Goal: Information Seeking & Learning: Find specific fact

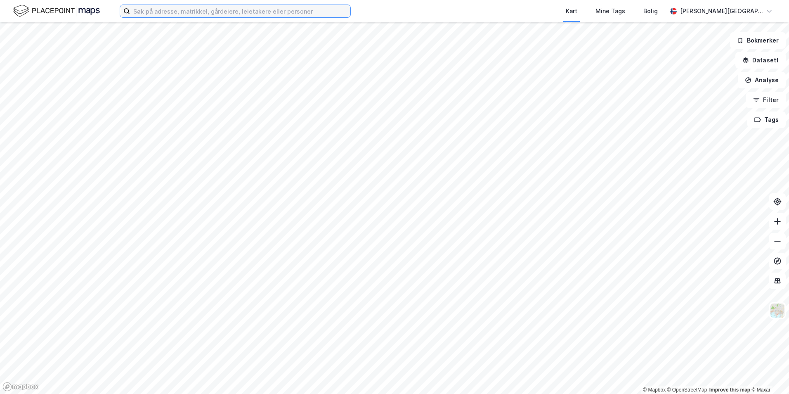
click at [212, 15] on input at bounding box center [240, 11] width 220 height 12
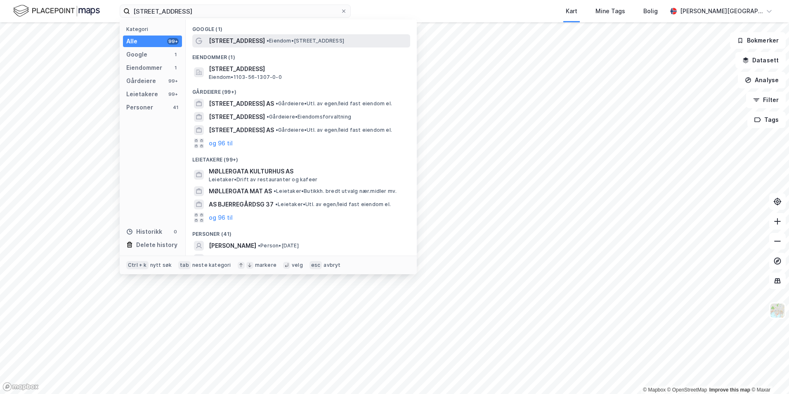
click at [236, 43] on span "[STREET_ADDRESS]" at bounding box center [237, 41] width 56 height 10
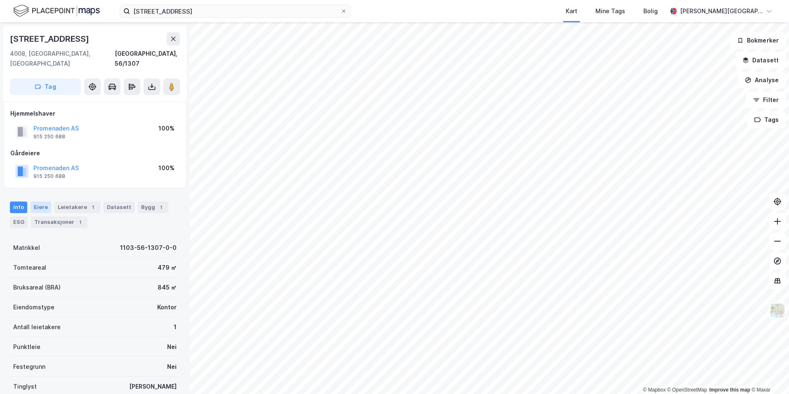
click at [39, 201] on div "Eiere" at bounding box center [41, 207] width 21 height 12
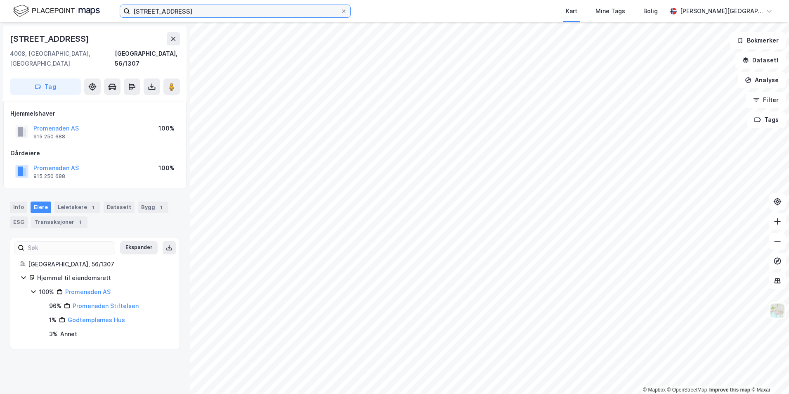
click at [182, 13] on input "[STREET_ADDRESS]" at bounding box center [235, 11] width 210 height 12
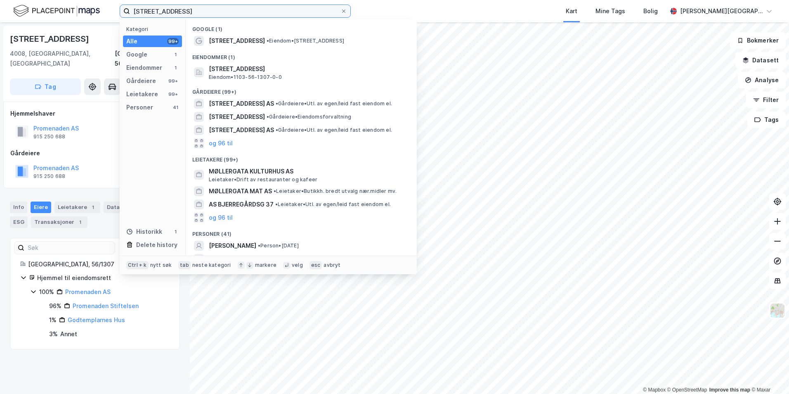
click at [181, 14] on input "[STREET_ADDRESS]" at bounding box center [235, 11] width 210 height 12
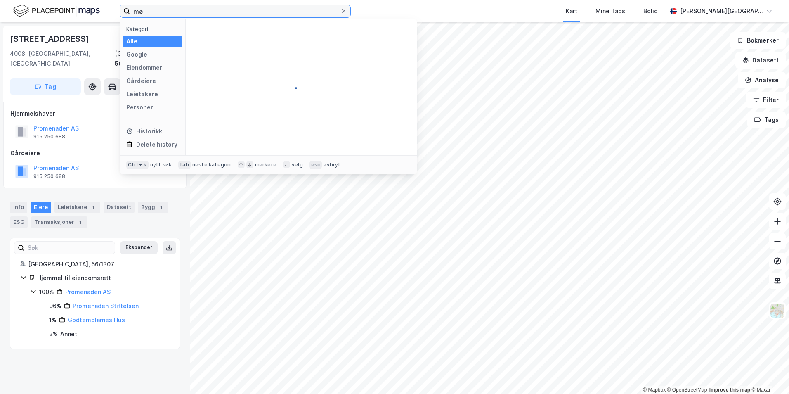
type input "m"
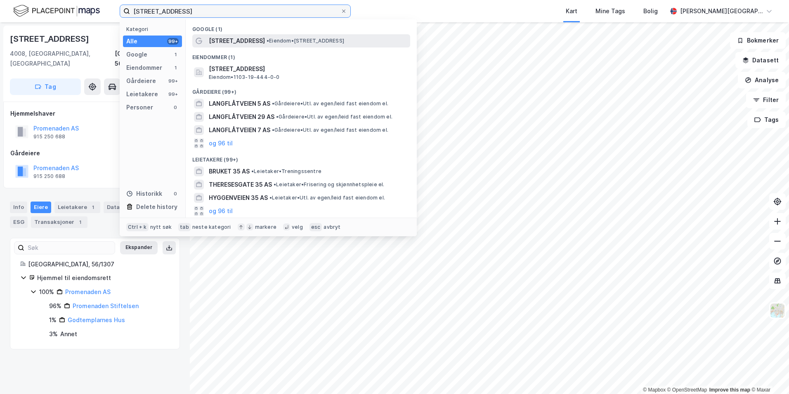
type input "[STREET_ADDRESS]"
click at [267, 38] on span "•" at bounding box center [268, 41] width 2 height 6
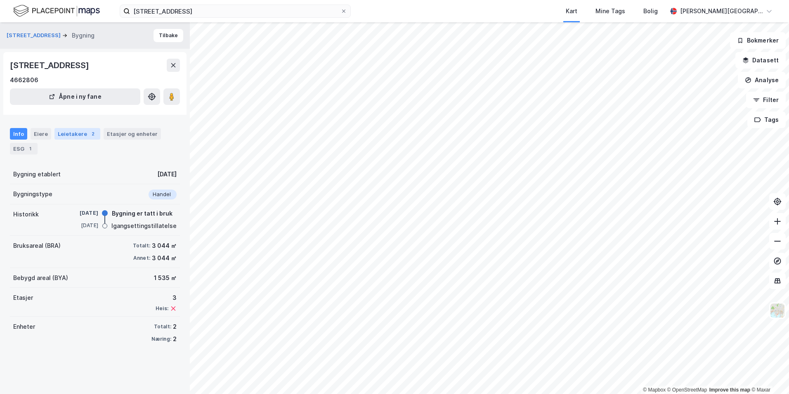
click at [73, 135] on div "Leietakere 2" at bounding box center [77, 134] width 46 height 12
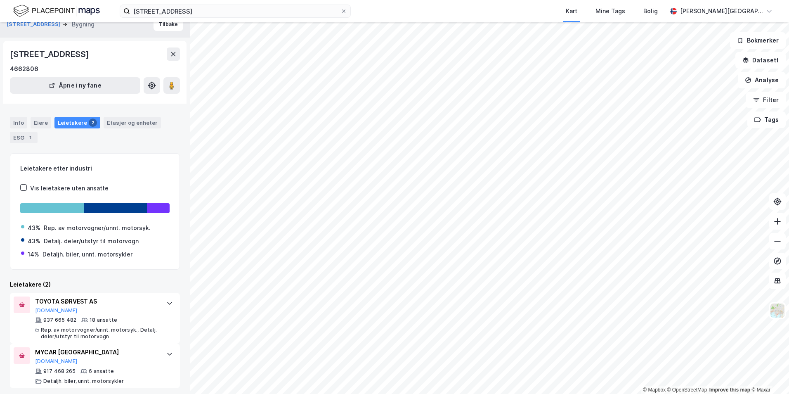
scroll to position [16, 0]
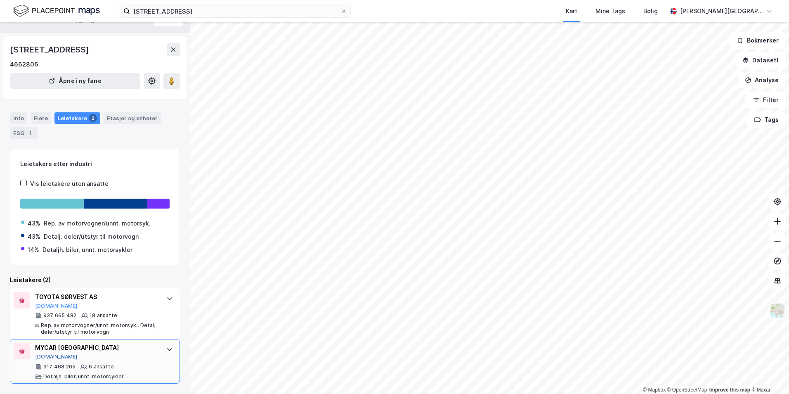
click at [51, 358] on button "[DOMAIN_NAME]" at bounding box center [56, 356] width 43 height 7
click at [147, 358] on div "MYCAR STAVANGER [DOMAIN_NAME]" at bounding box center [96, 351] width 123 height 17
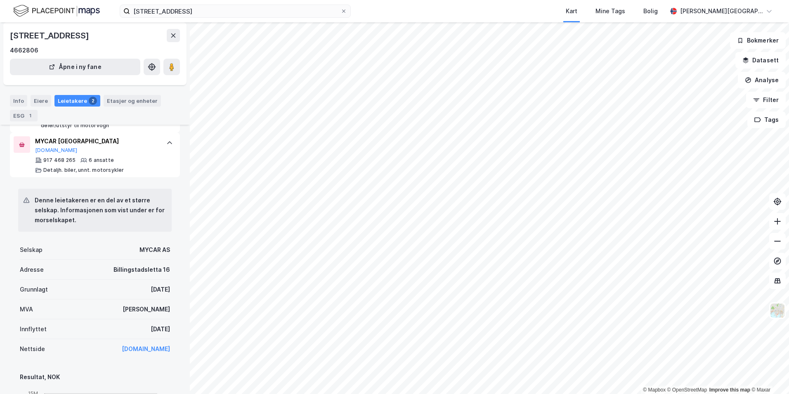
scroll to position [428, 0]
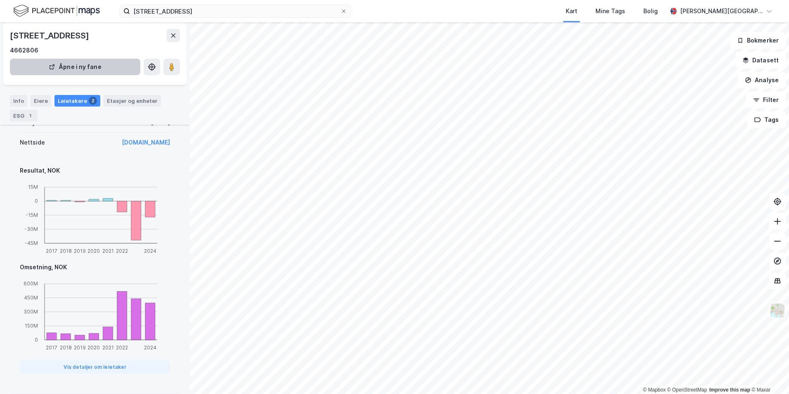
click at [35, 102] on div "Eiere" at bounding box center [41, 101] width 21 height 12
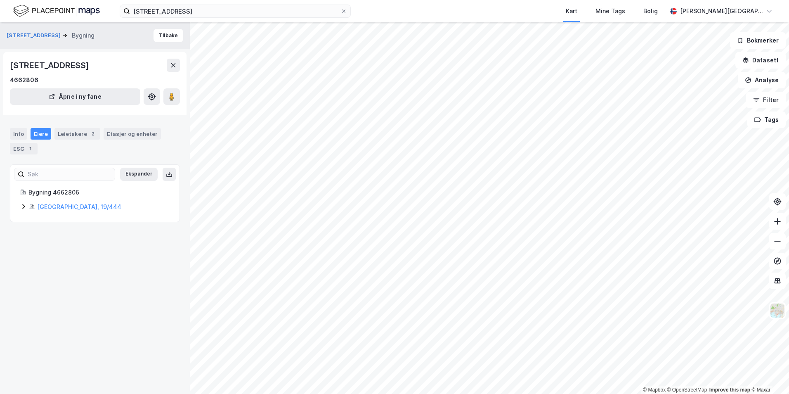
click at [21, 203] on div "Bygning 4662806 [GEOGRAPHIC_DATA], 19/444" at bounding box center [94, 199] width 149 height 24
click at [22, 206] on icon at bounding box center [23, 206] width 7 height 7
click at [19, 131] on div "Info" at bounding box center [18, 134] width 17 height 12
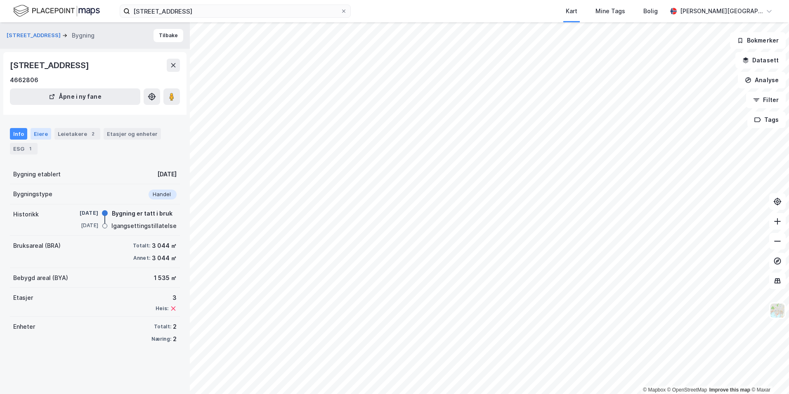
click at [37, 135] on div "Eiere" at bounding box center [41, 134] width 21 height 12
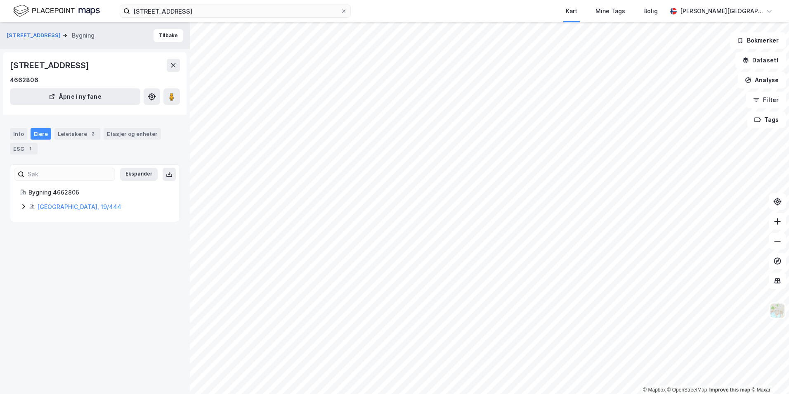
click at [71, 233] on div "Langflåtveien 35 Bygning Tilbake [STREET_ADDRESS] i ny fane Info Eiere Leietake…" at bounding box center [95, 207] width 190 height 371
click at [22, 203] on icon at bounding box center [23, 206] width 7 height 7
click at [116, 246] on link "[PERSON_NAME] Holding AS" at bounding box center [125, 248] width 80 height 7
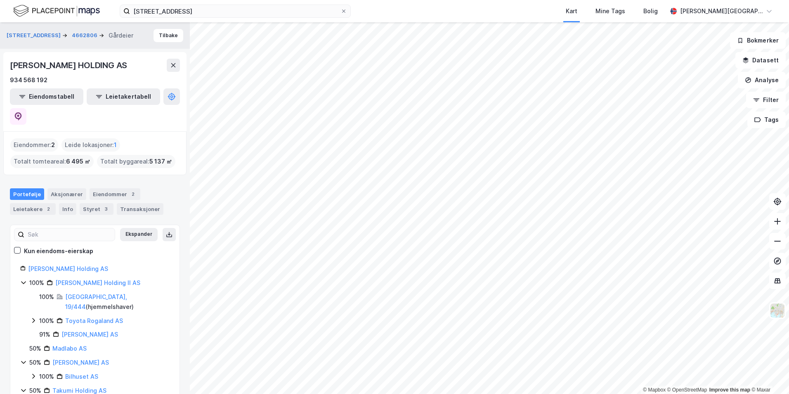
scroll to position [30, 0]
